Goal: Information Seeking & Learning: Learn about a topic

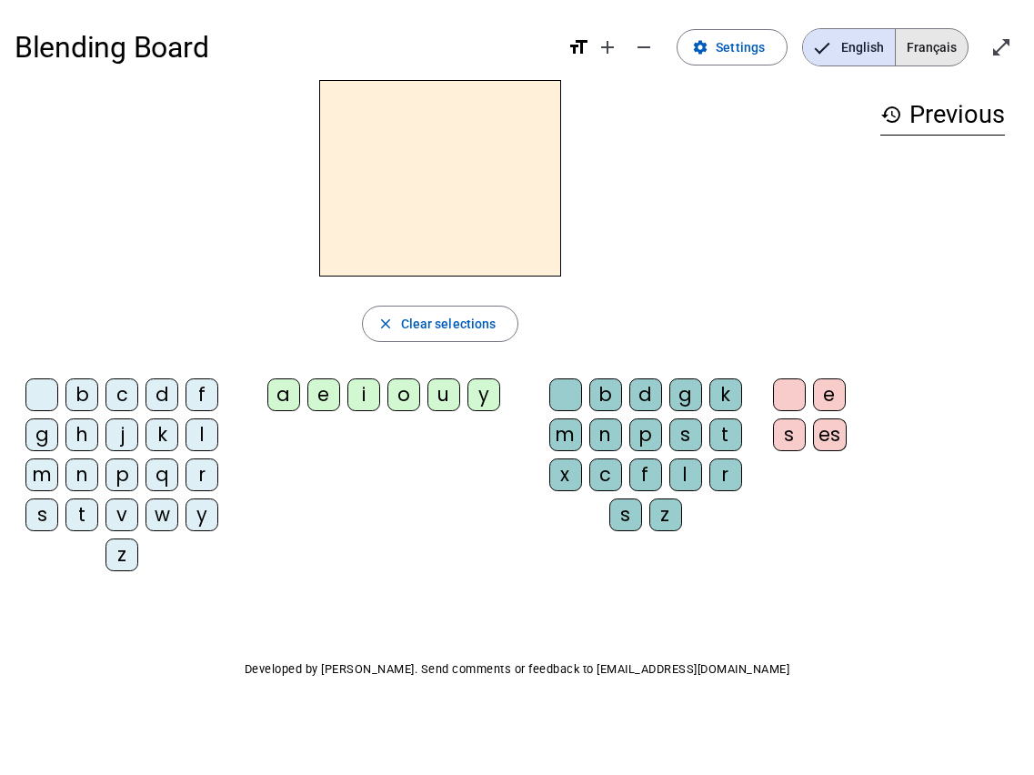
click at [935, 47] on span "Français" at bounding box center [932, 47] width 72 height 36
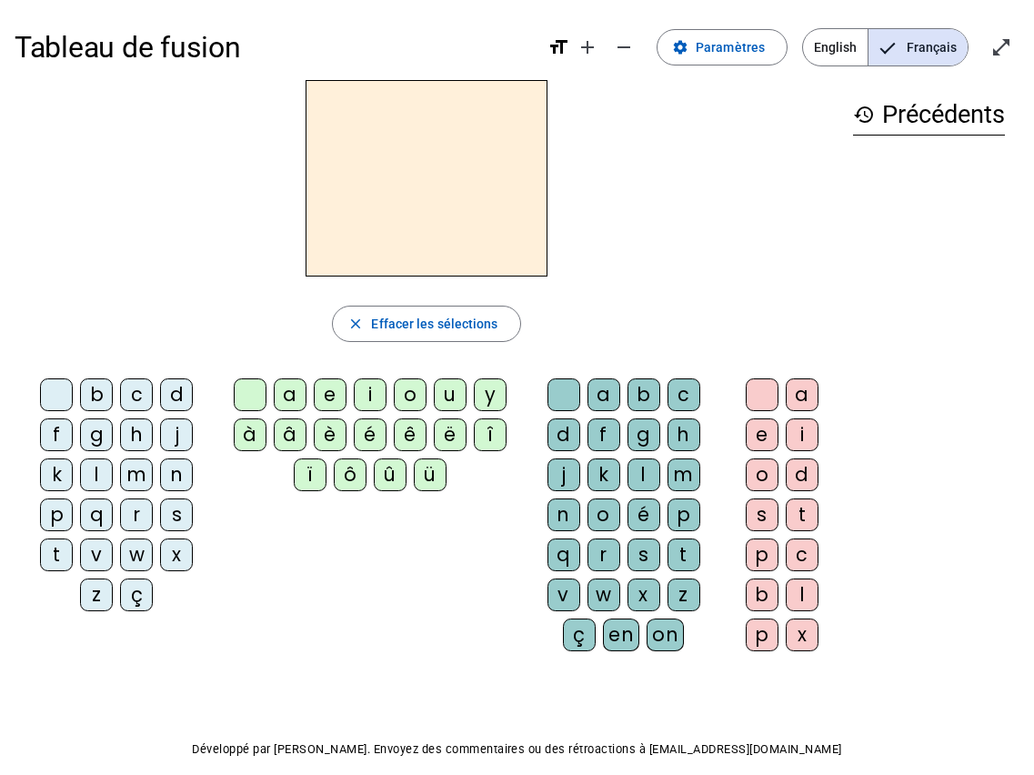
click at [167, 400] on div "d" at bounding box center [176, 394] width 33 height 33
click at [467, 400] on div "u" at bounding box center [450, 394] width 33 height 33
click at [60, 557] on div "t" at bounding box center [56, 554] width 33 height 33
click at [307, 401] on div "a" at bounding box center [290, 394] width 33 height 33
click at [347, 393] on div "e" at bounding box center [330, 394] width 33 height 33
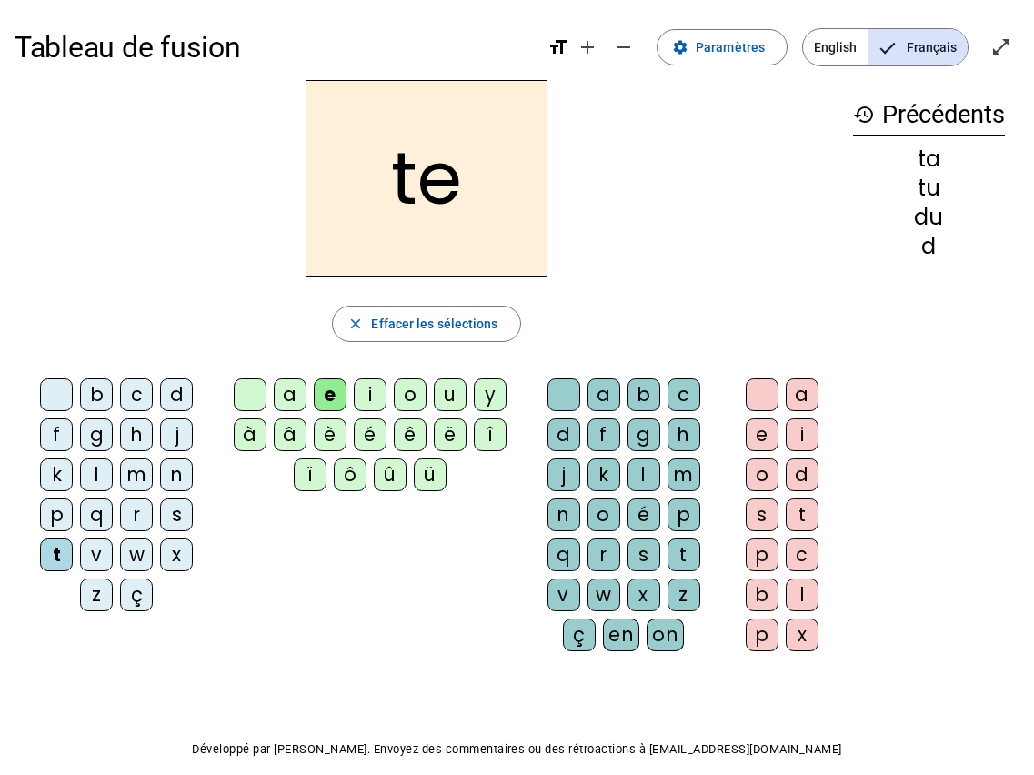
click at [185, 391] on div "d" at bounding box center [176, 394] width 33 height 33
click at [179, 437] on div "j" at bounding box center [176, 434] width 33 height 33
click at [141, 477] on div "m" at bounding box center [136, 474] width 33 height 33
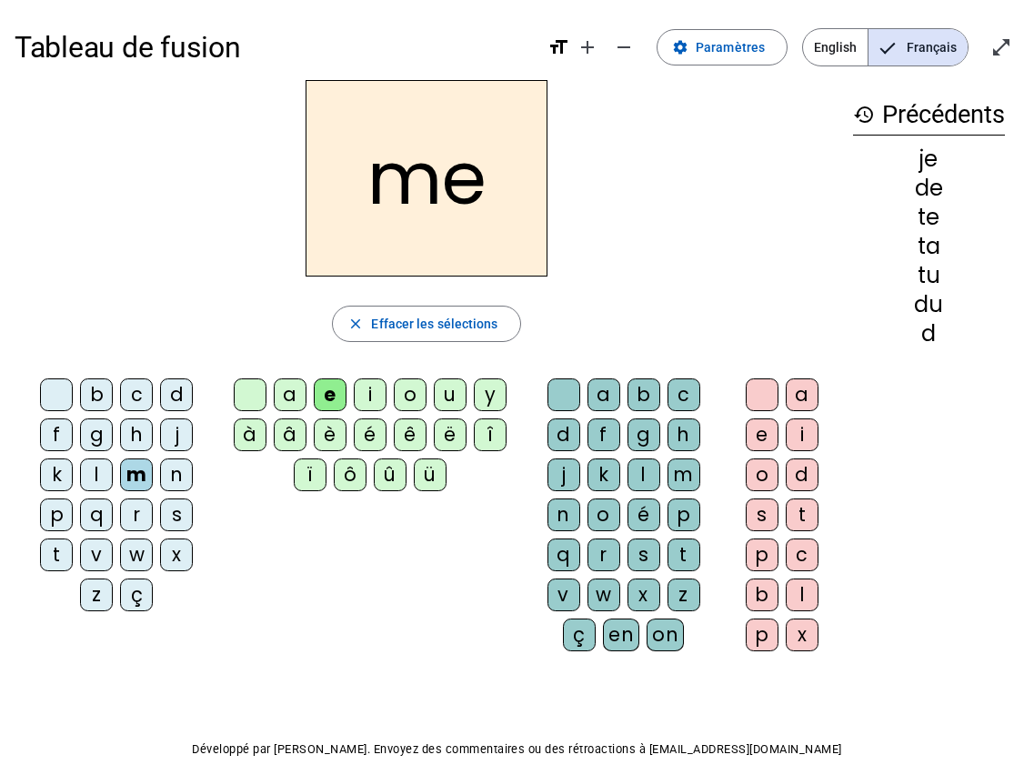
click at [307, 397] on div "a" at bounding box center [290, 394] width 33 height 33
click at [643, 461] on div "l" at bounding box center [644, 474] width 33 height 33
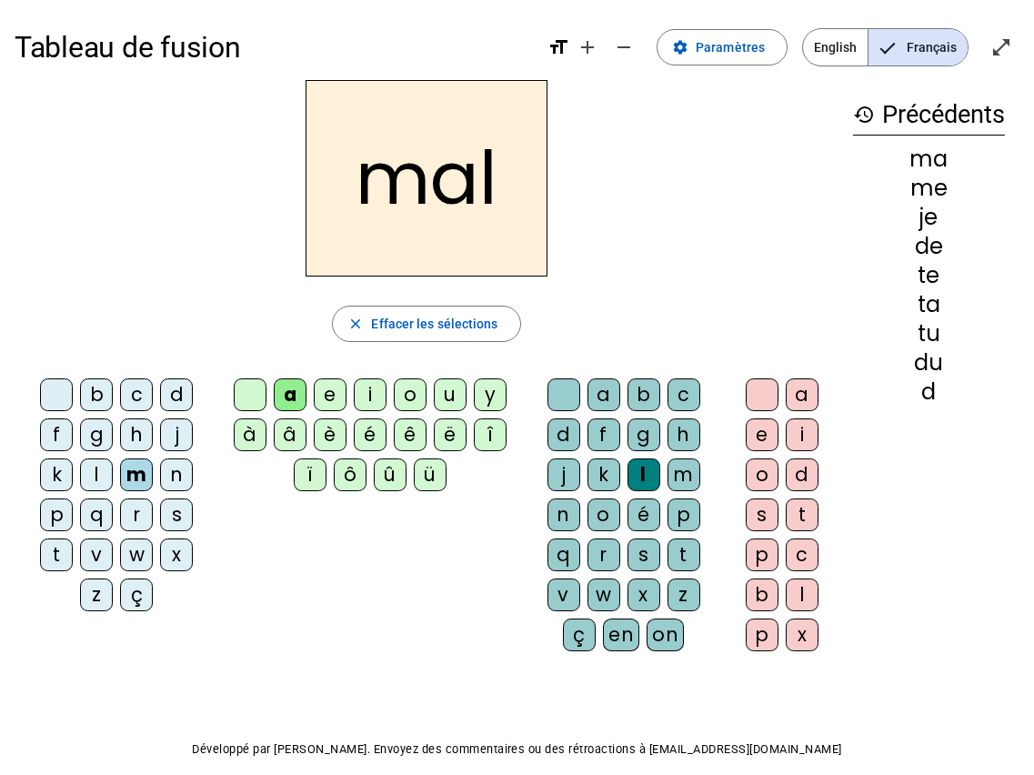
click at [384, 397] on div "i" at bounding box center [370, 394] width 33 height 33
